Goal: Find specific page/section: Find specific page/section

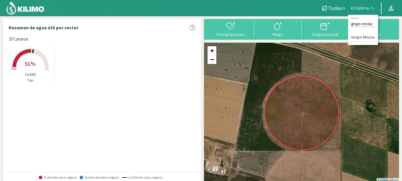
type input "grupo mosso"
click at [365, 35] on li "Grupo Mosso" at bounding box center [363, 37] width 30 height 9
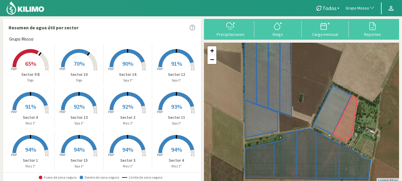
click at [73, 57] on rect at bounding box center [78, 67] width 47 height 47
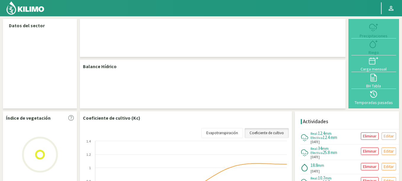
select select "114: Object"
select select "1: Object"
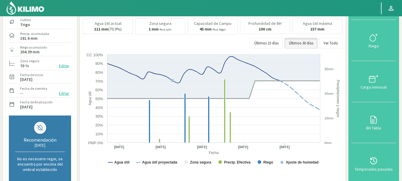
scroll to position [36, 0]
